Goal: Find contact information: Find contact information

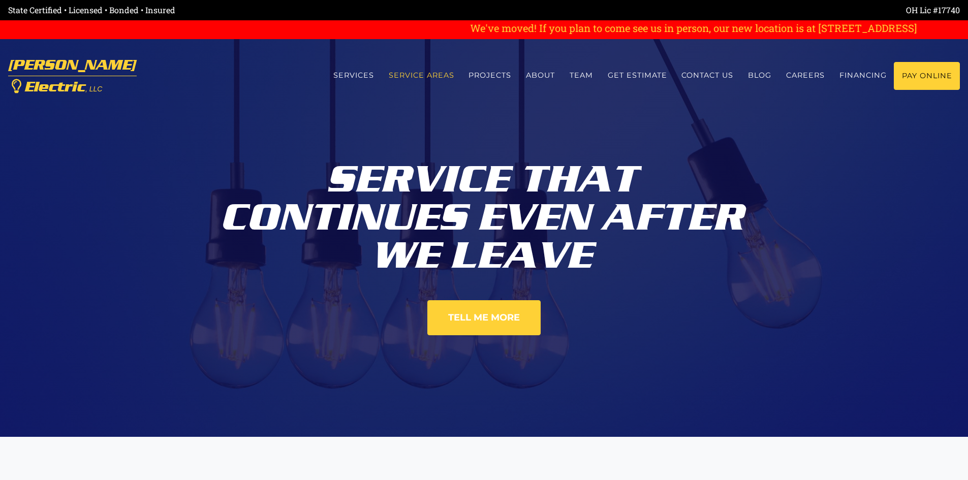
click at [427, 75] on link "Service Areas" at bounding box center [421, 75] width 80 height 27
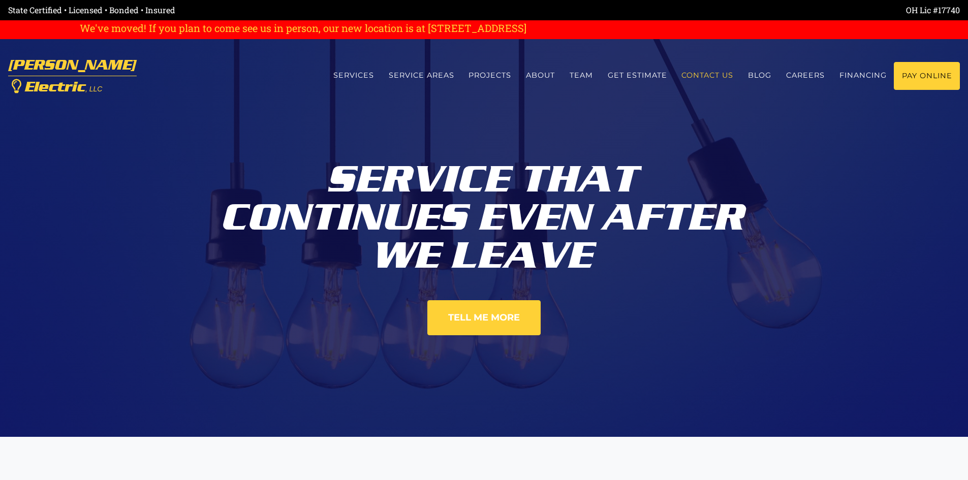
click at [699, 76] on link "Contact us" at bounding box center [707, 75] width 67 height 27
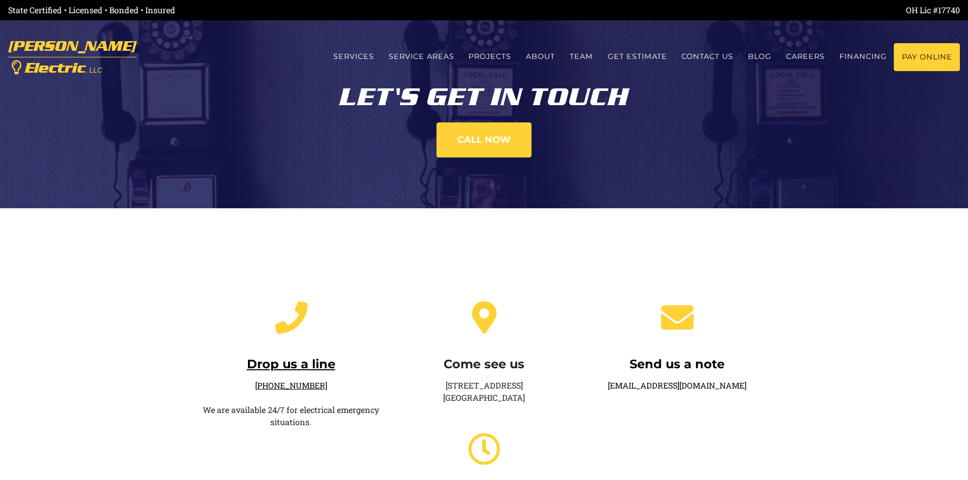
click at [287, 371] on h4 "Drop us a line" at bounding box center [291, 364] width 178 height 15
drag, startPoint x: 500, startPoint y: 395, endPoint x: 508, endPoint y: 413, distance: 20.0
click at [507, 413] on div "Come see us 21013 Northwest Pkwy Marysville, OH 43040 Office Hours: Monday - Fr…" at bounding box center [484, 428] width 193 height 288
